Goal: Register for event/course

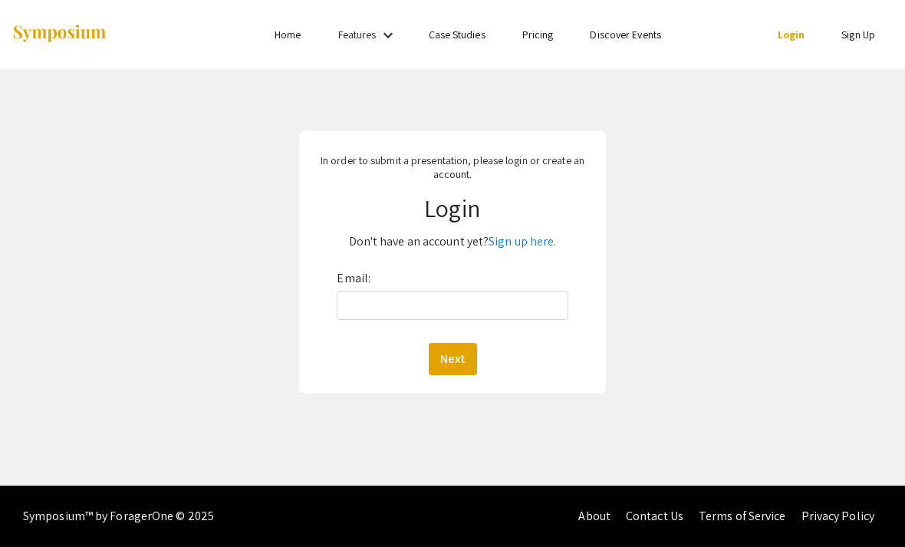
click at [529, 249] on link "Sign up here." at bounding box center [523, 241] width 68 height 16
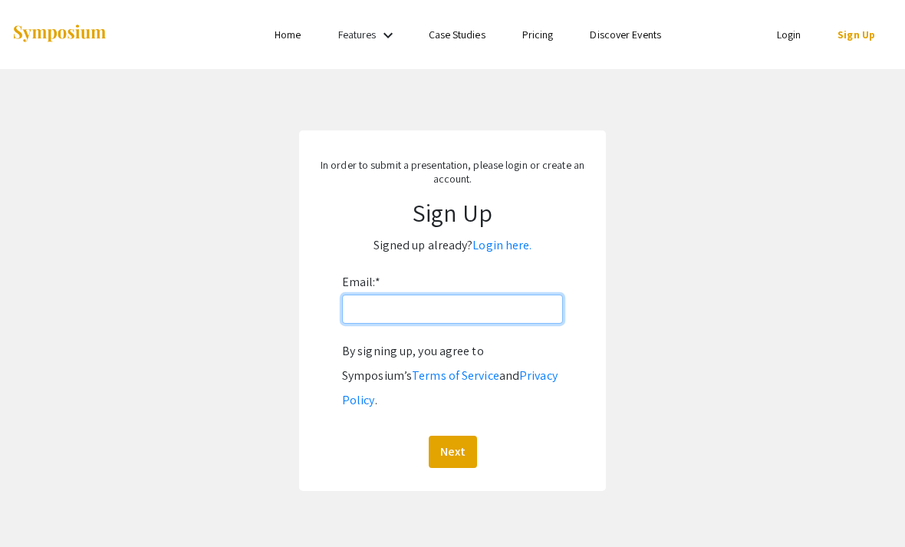
click at [479, 312] on input "Email: *" at bounding box center [452, 309] width 221 height 29
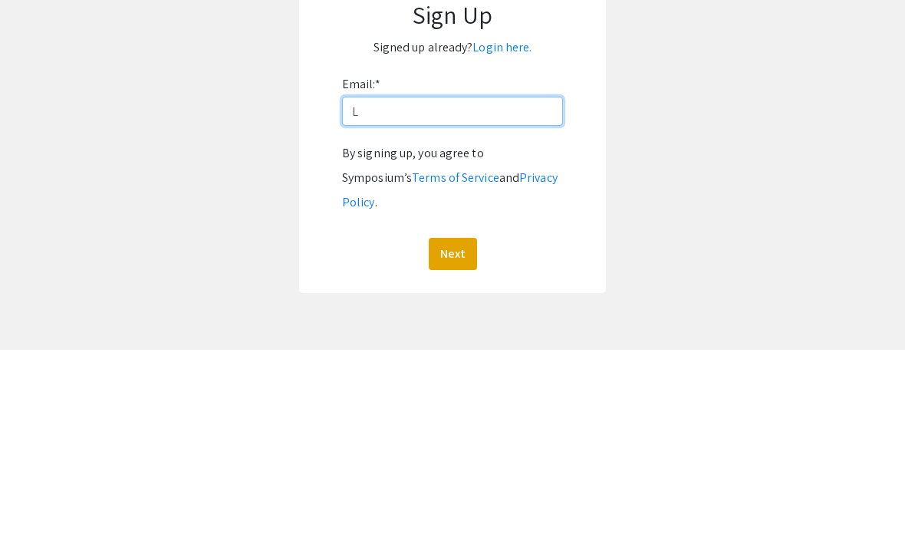
type input "L."
type input "[PERSON_NAME][EMAIL_ADDRESS][DOMAIN_NAME]"
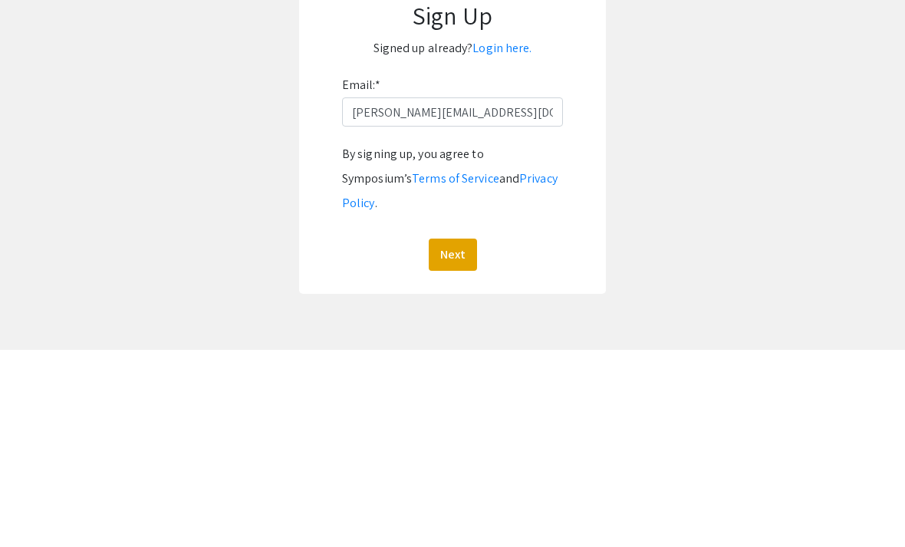
scroll to position [49, 0]
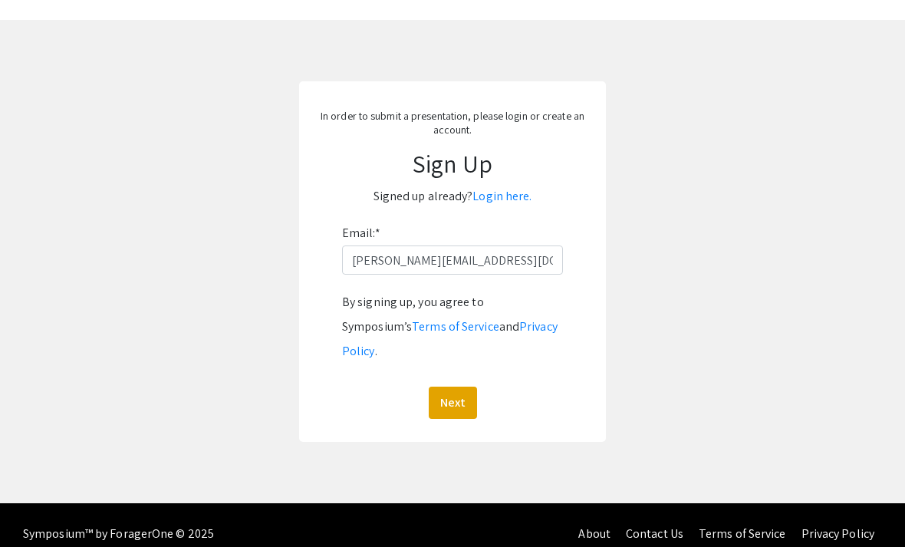
click at [462, 387] on button "Next" at bounding box center [453, 403] width 48 height 32
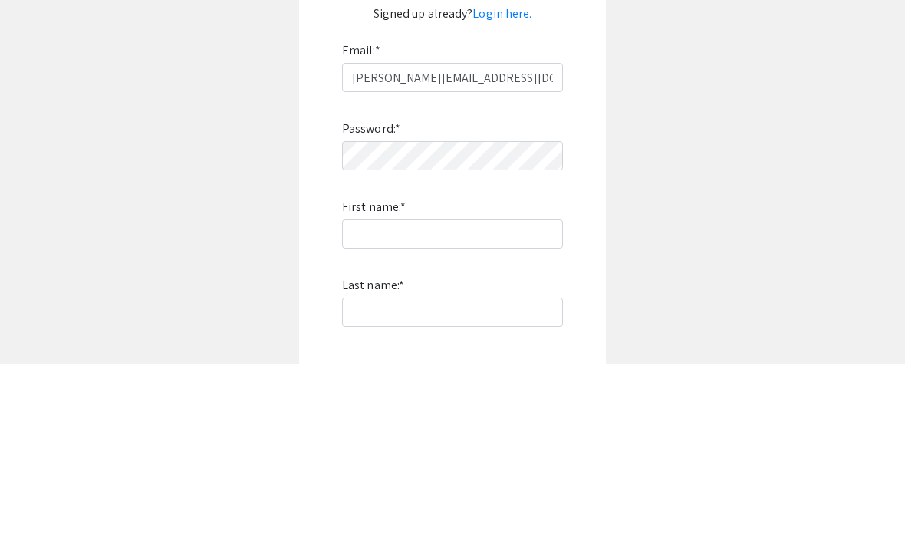
scroll to position [232, 0]
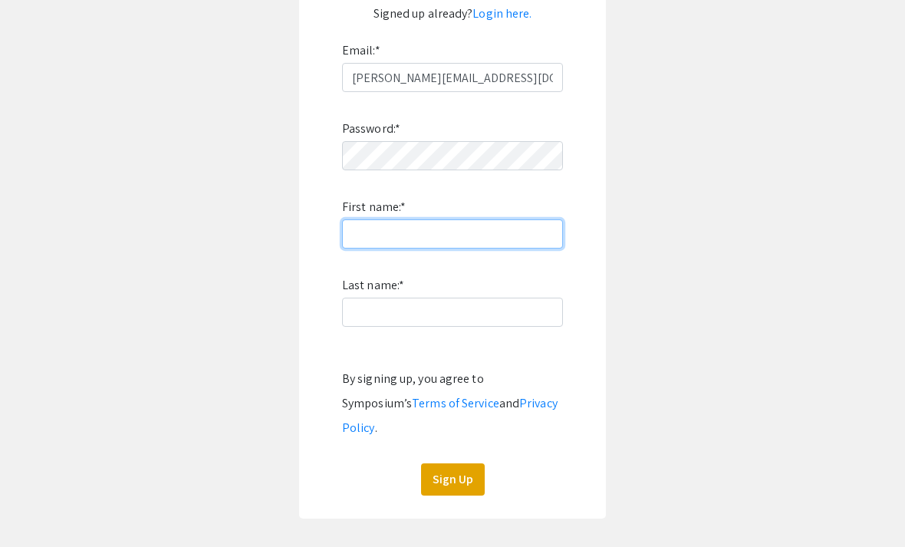
click at [488, 234] on input "First name: *" at bounding box center [452, 233] width 221 height 29
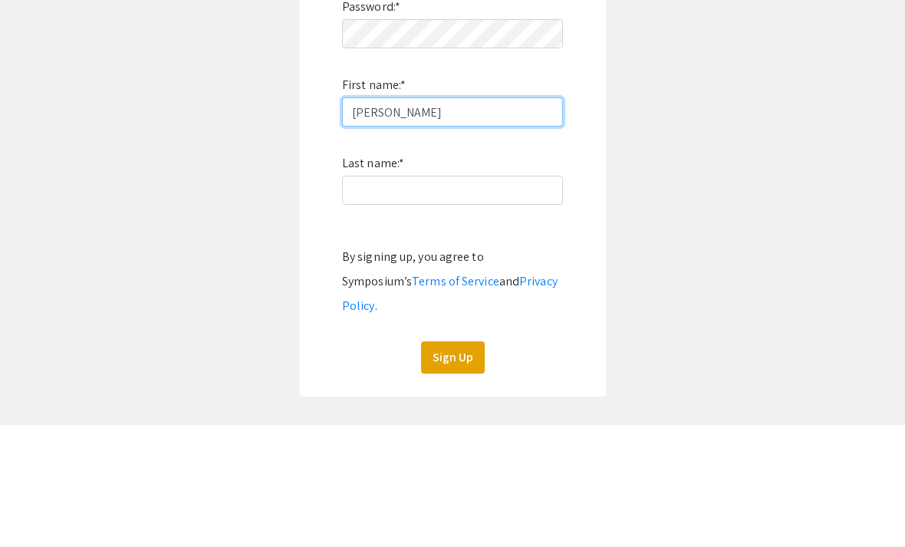
type input "[PERSON_NAME]"
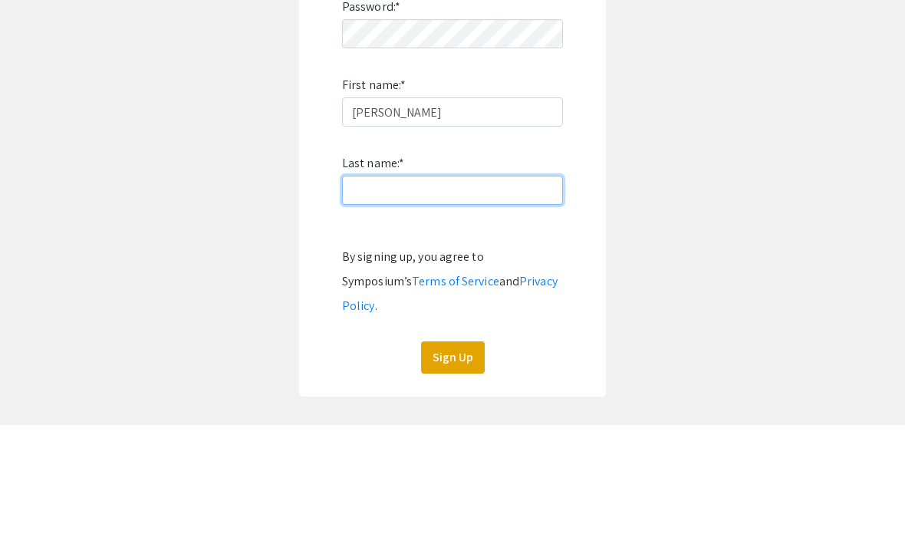
click at [510, 298] on input "Last name: *" at bounding box center [452, 312] width 221 height 29
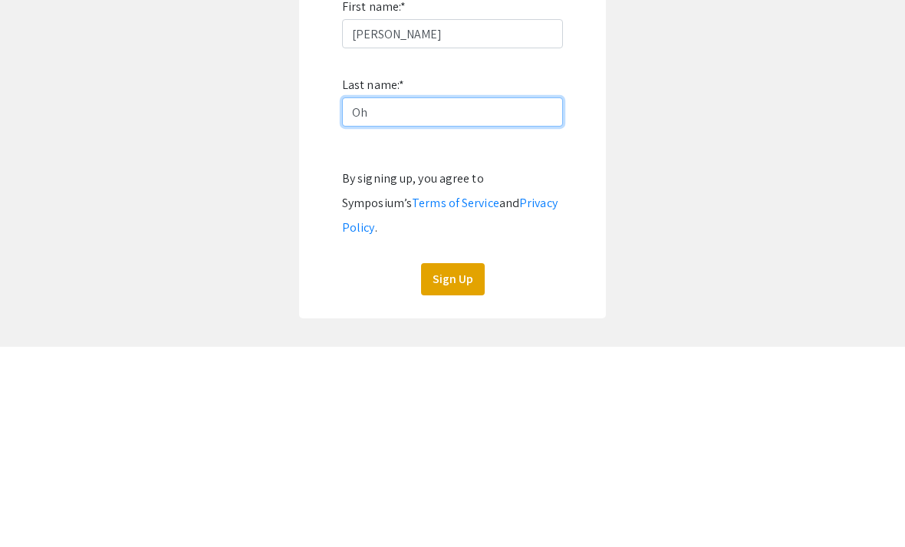
type input "O"
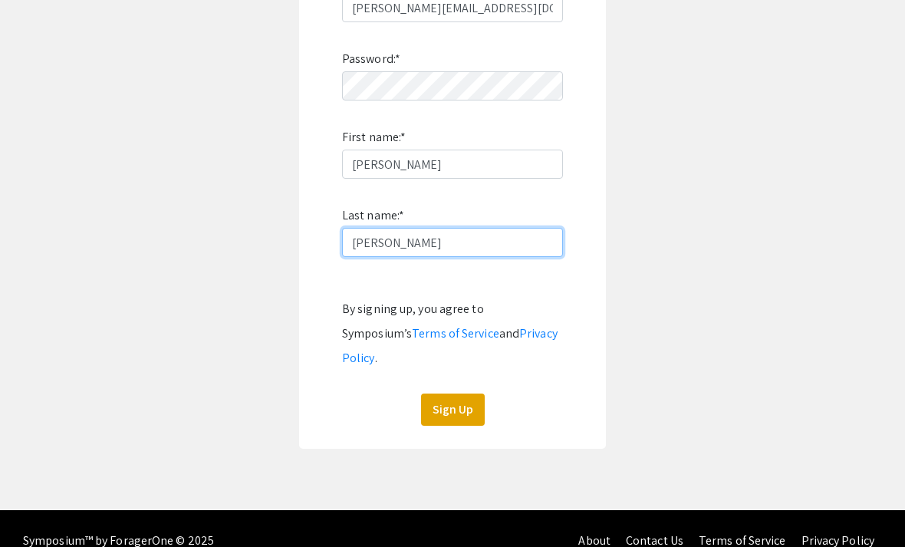
type input "[PERSON_NAME]"
click at [458, 394] on button "Sign Up" at bounding box center [453, 410] width 64 height 32
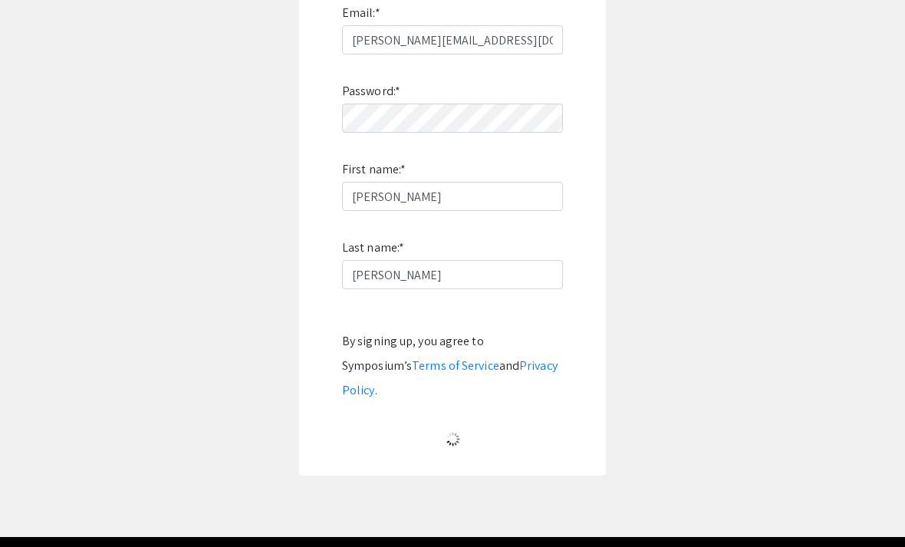
scroll to position [49, 0]
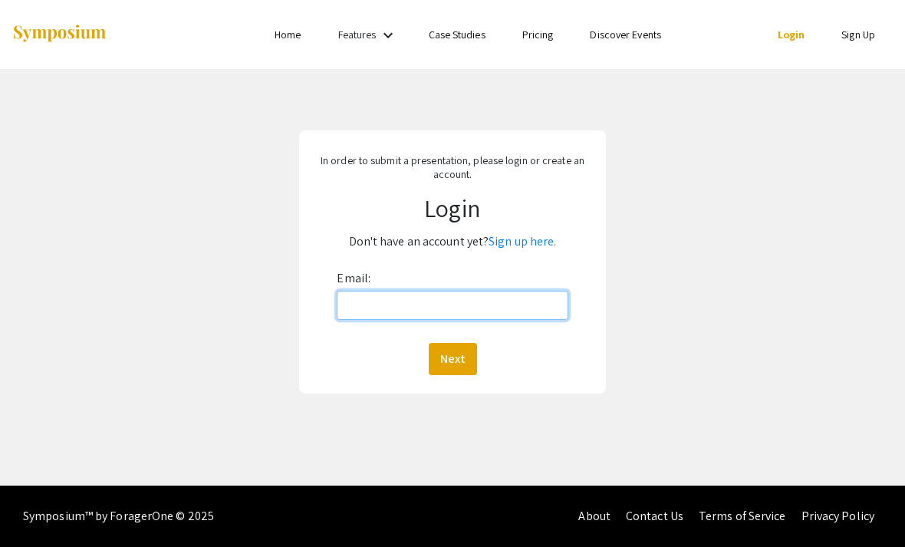
click at [504, 307] on input "Email:" at bounding box center [452, 305] width 231 height 29
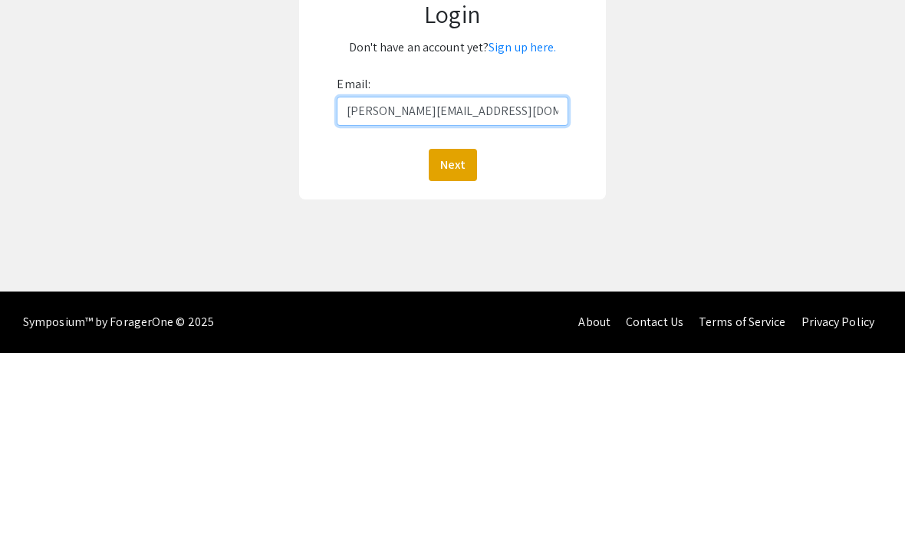
type input "[PERSON_NAME][EMAIL_ADDRESS][DOMAIN_NAME]"
click at [458, 343] on button "Next" at bounding box center [453, 359] width 48 height 32
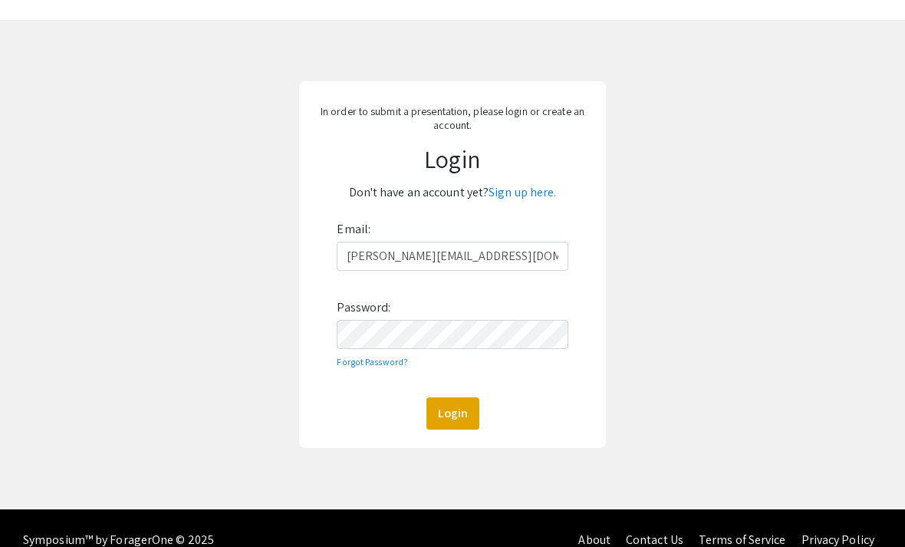
click at [367, 320] on label "Password:" at bounding box center [364, 307] width 54 height 25
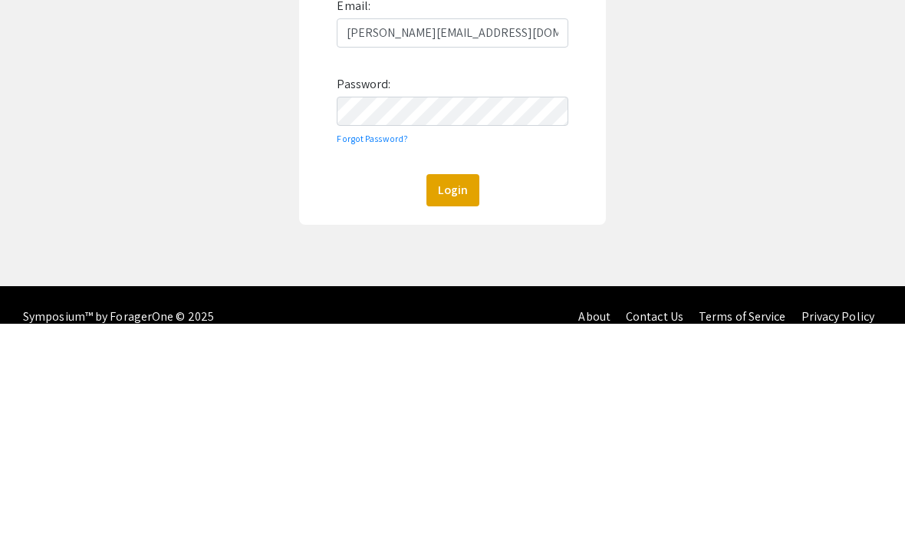
click at [446, 397] on button "Login" at bounding box center [453, 413] width 53 height 32
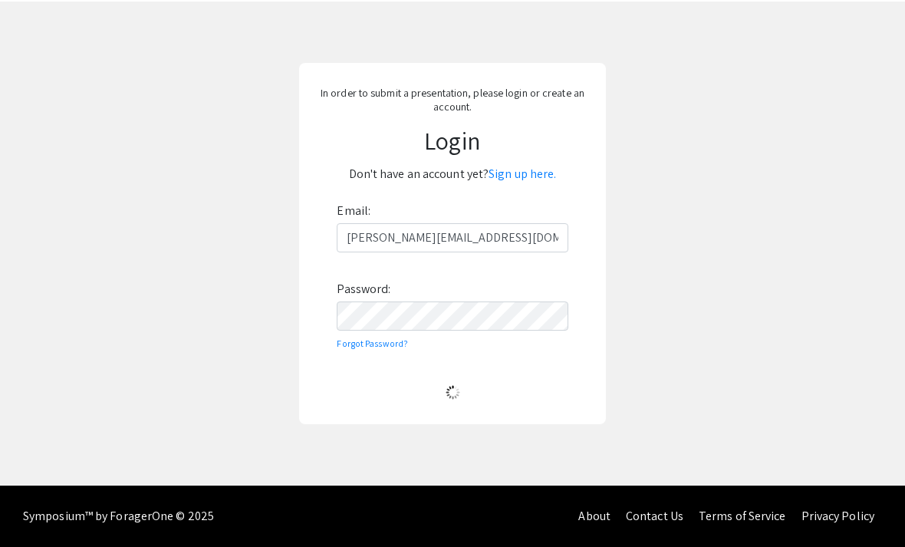
scroll to position [70, 0]
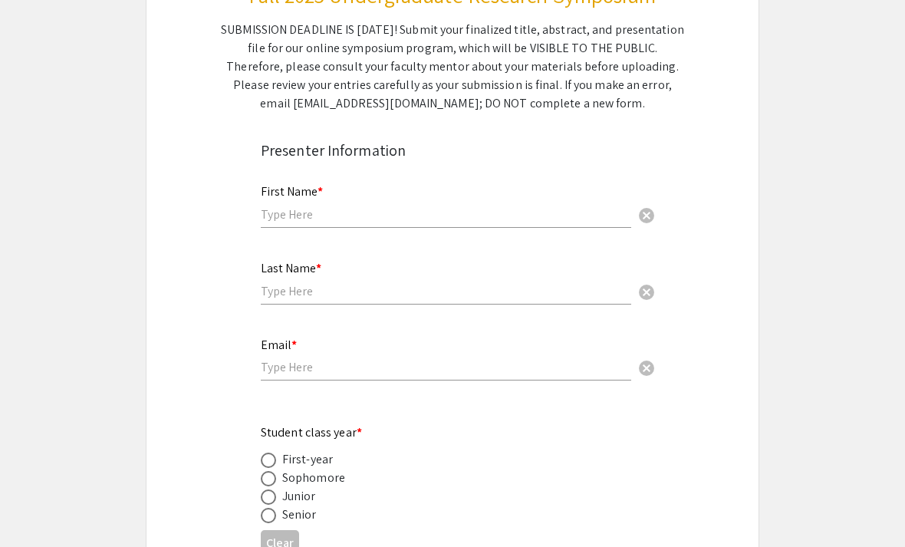
scroll to position [228, 0]
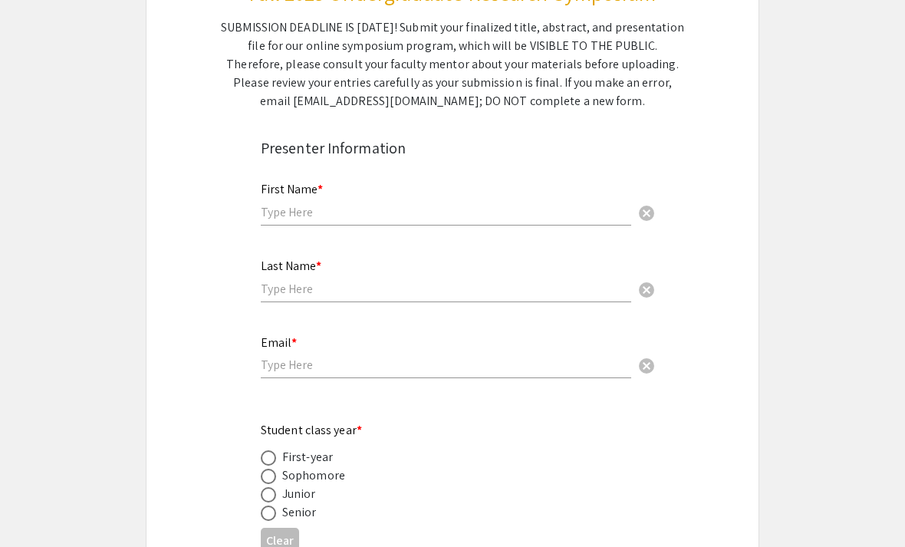
click at [523, 213] on input "text" at bounding box center [446, 213] width 371 height 16
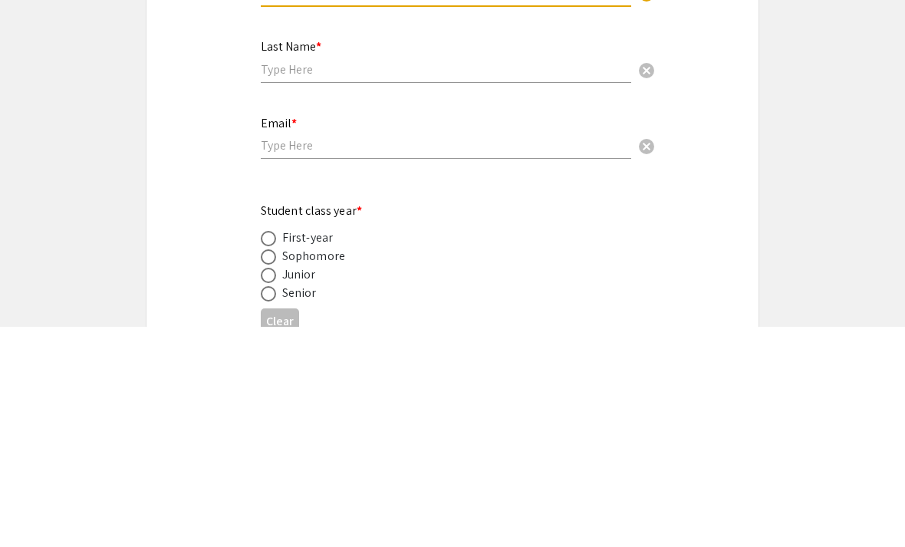
type input "[PERSON_NAME]"
click at [275, 282] on input "text" at bounding box center [446, 290] width 371 height 16
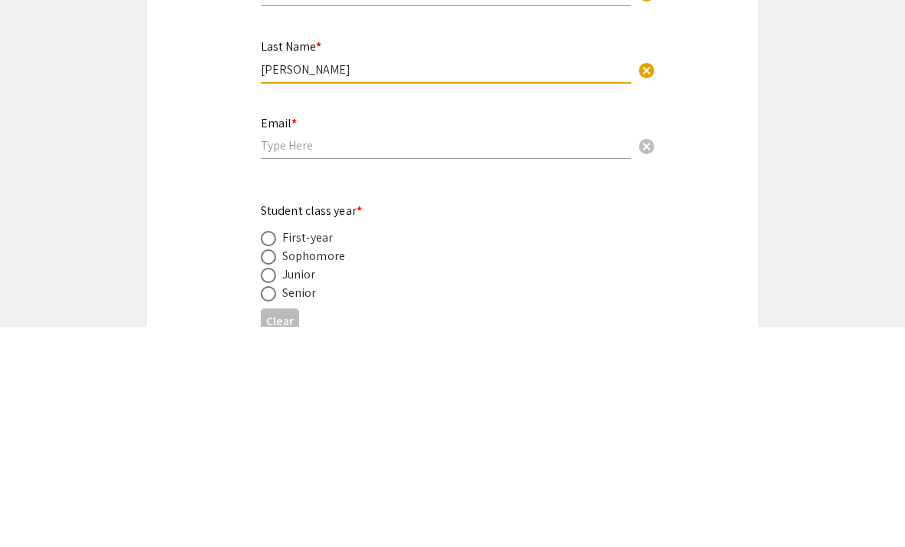
type input "[PERSON_NAME]"
click at [287, 358] on input "email" at bounding box center [446, 366] width 371 height 16
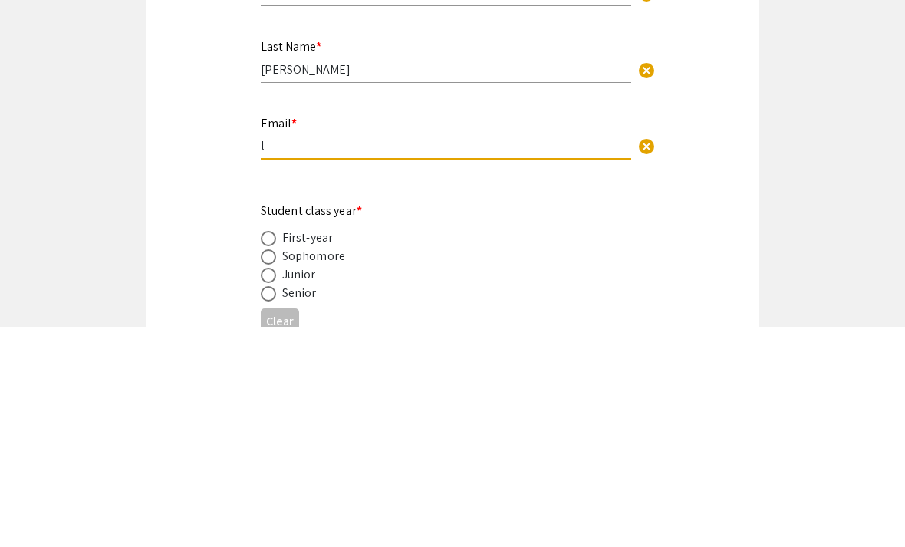
type input "l."
type input "[PERSON_NAME][EMAIL_ADDRESS][DOMAIN_NAME]"
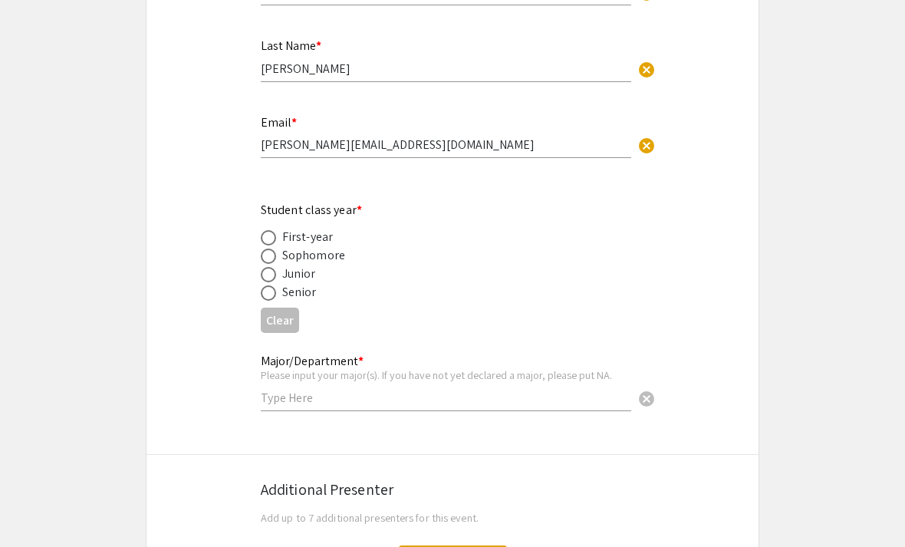
click at [269, 264] on span at bounding box center [268, 256] width 15 height 15
click at [269, 264] on input "radio" at bounding box center [268, 256] width 15 height 15
radio input "true"
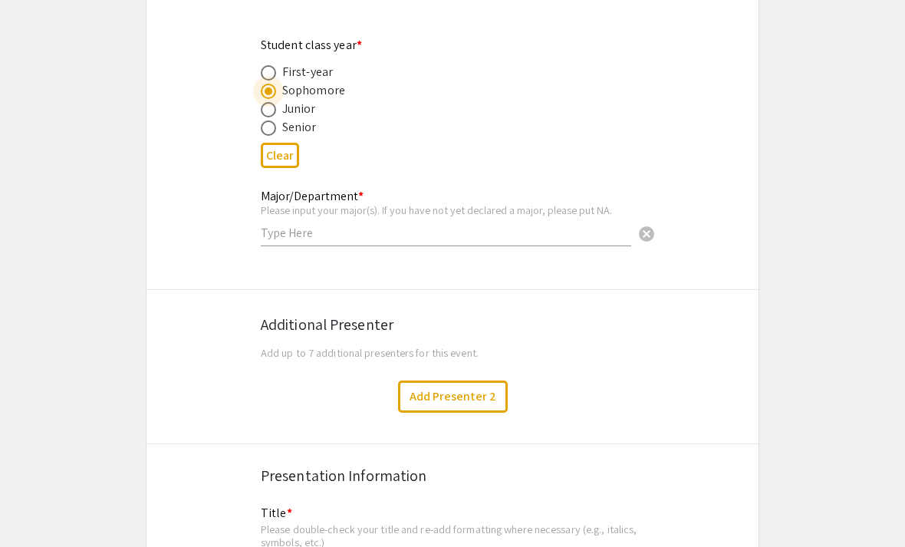
scroll to position [615, 0]
click at [286, 229] on input "text" at bounding box center [446, 231] width 371 height 16
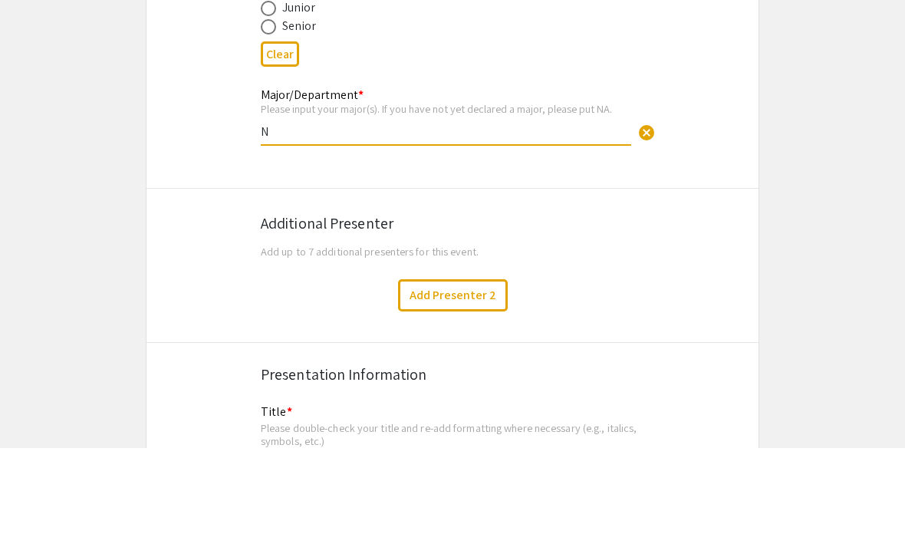
type input "NA"
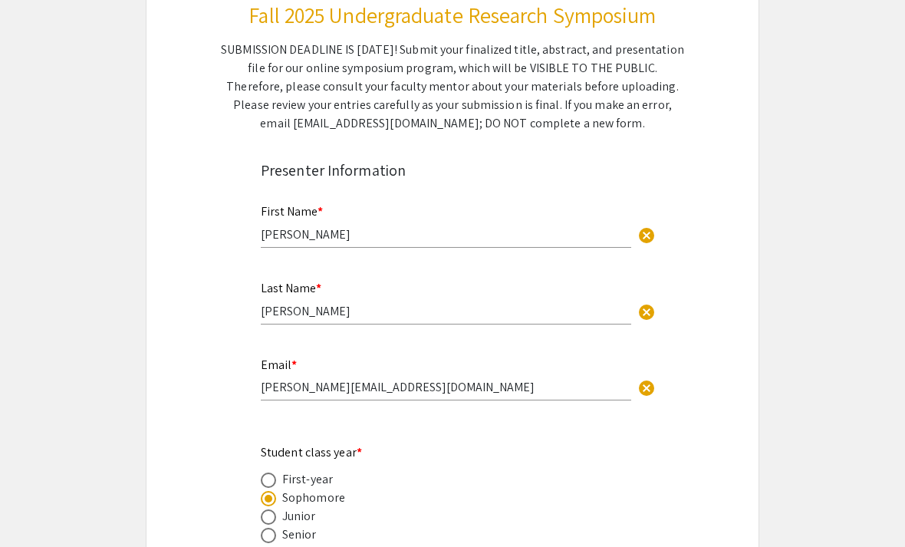
scroll to position [0, 0]
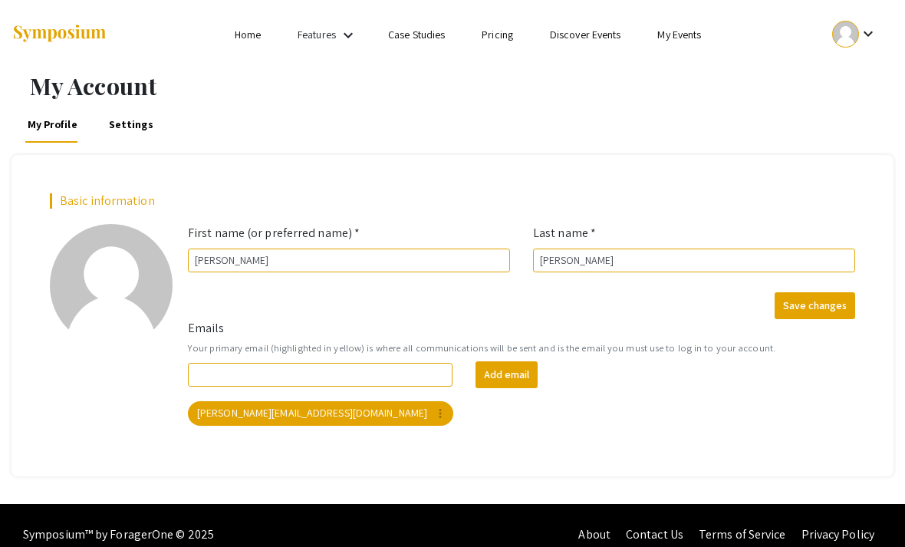
click at [246, 37] on link "Home" at bounding box center [248, 35] width 26 height 14
click at [859, 61] on ul "keyboard_arrow_down" at bounding box center [749, 34] width 292 height 69
click at [859, 46] on div "keyboard_arrow_down" at bounding box center [855, 34] width 53 height 35
click at [849, 88] on button "My Account" at bounding box center [847, 76] width 94 height 37
click at [859, 40] on div "keyboard_arrow_down" at bounding box center [855, 34] width 53 height 35
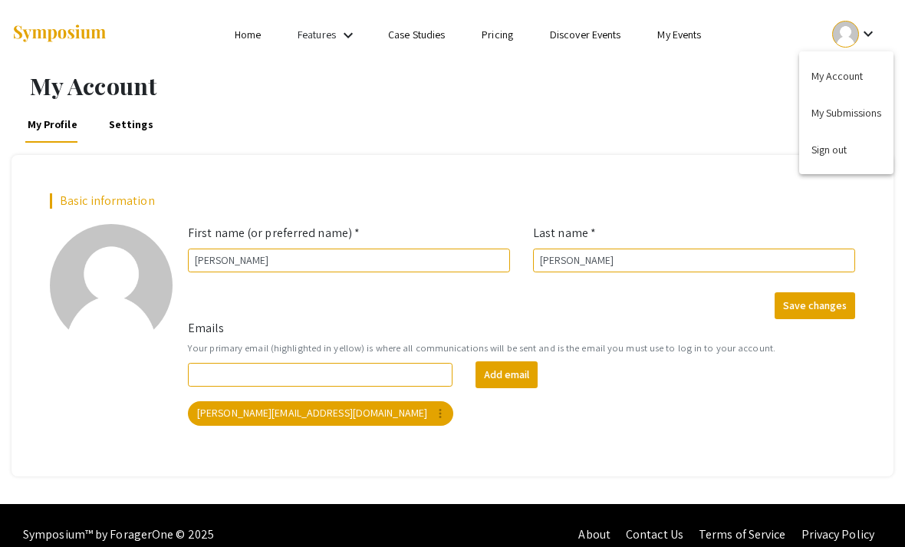
click at [846, 122] on button "My Submissions" at bounding box center [847, 112] width 94 height 37
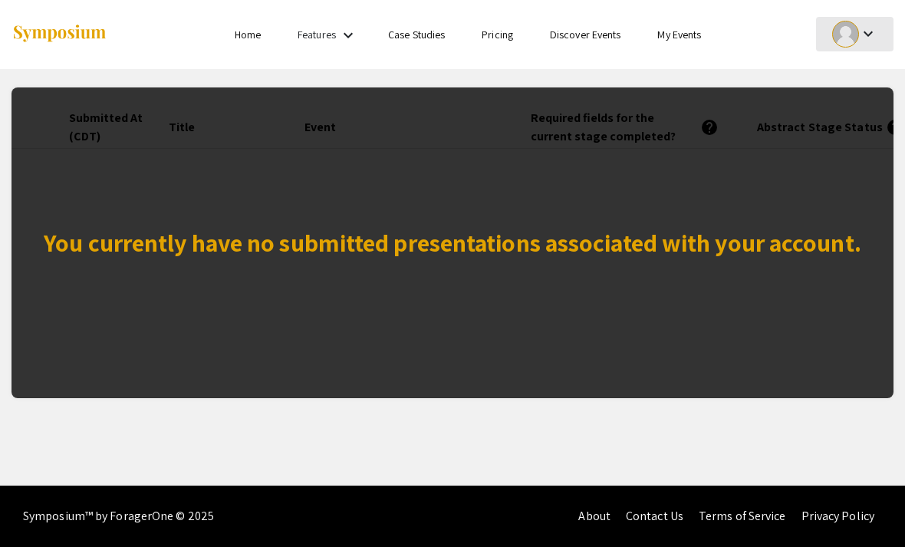
click at [856, 34] on div at bounding box center [846, 34] width 27 height 27
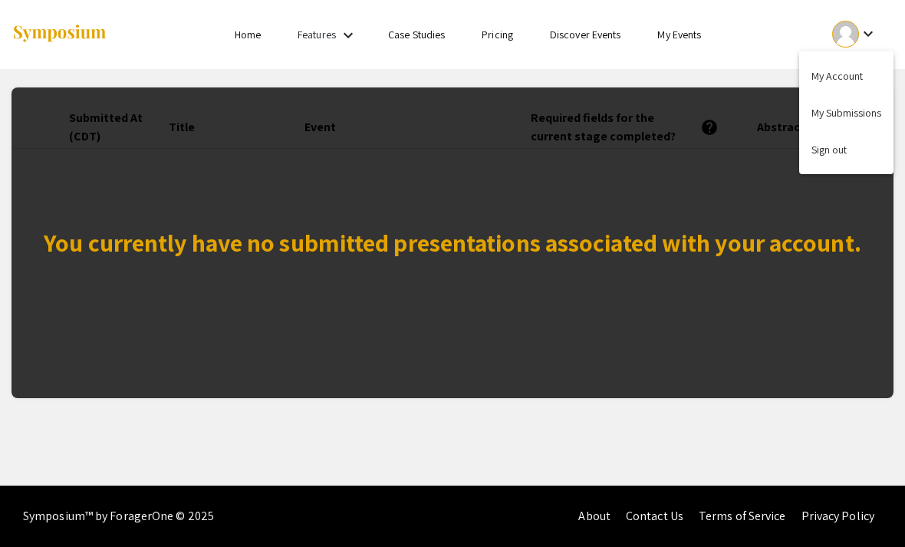
click at [338, 31] on div at bounding box center [452, 273] width 905 height 547
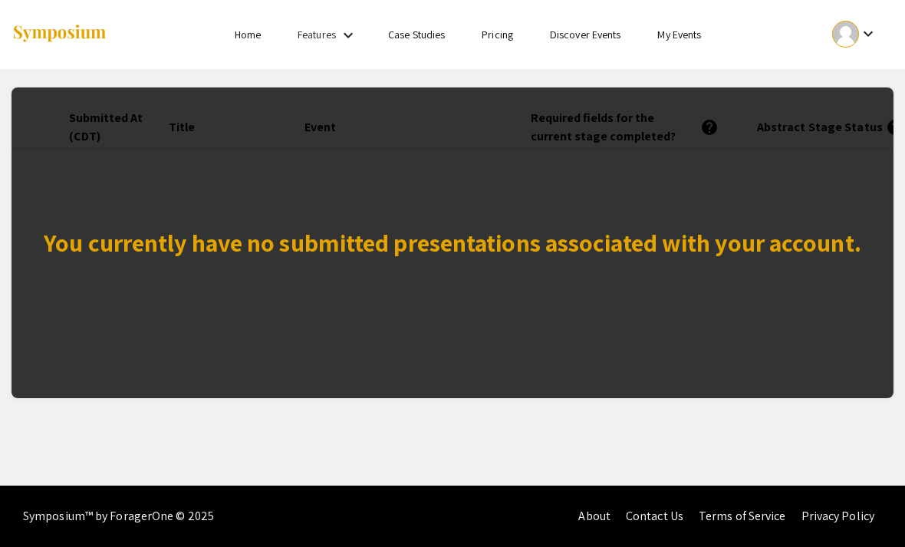
click at [246, 28] on link "Home" at bounding box center [248, 35] width 26 height 14
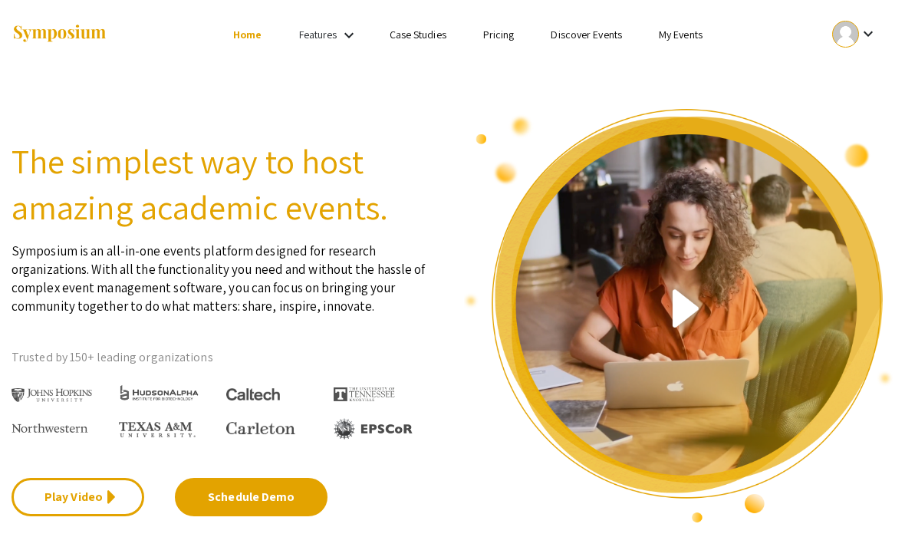
click at [681, 41] on link "My Events" at bounding box center [681, 35] width 44 height 14
